Goal: Entertainment & Leisure: Consume media (video, audio)

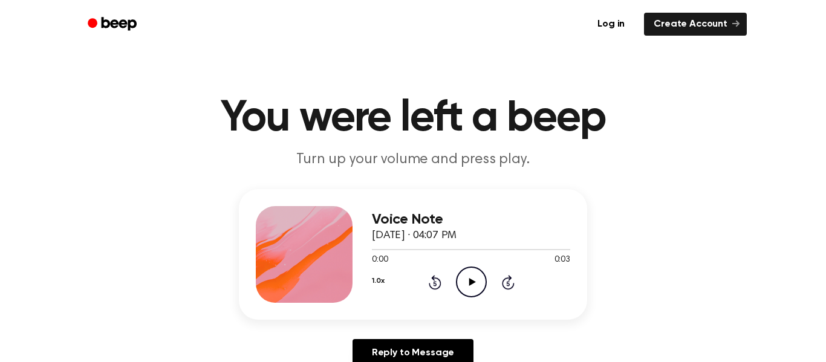
click at [471, 282] on icon at bounding box center [472, 282] width 7 height 8
click at [469, 278] on icon "Play Audio" at bounding box center [471, 282] width 31 height 31
click at [473, 282] on icon at bounding box center [472, 282] width 7 height 8
click at [476, 292] on icon "Play Audio" at bounding box center [471, 282] width 31 height 31
click at [459, 284] on icon "Play Audio" at bounding box center [471, 282] width 31 height 31
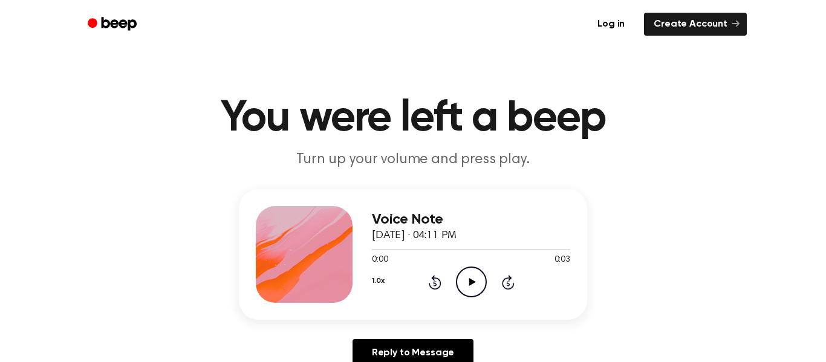
click at [469, 279] on icon at bounding box center [472, 282] width 7 height 8
click at [460, 283] on icon "Play Audio" at bounding box center [471, 282] width 31 height 31
click at [473, 295] on icon "Play Audio" at bounding box center [471, 282] width 31 height 31
click at [473, 275] on icon "Play Audio" at bounding box center [471, 282] width 31 height 31
